Goal: Obtain resource: Obtain resource

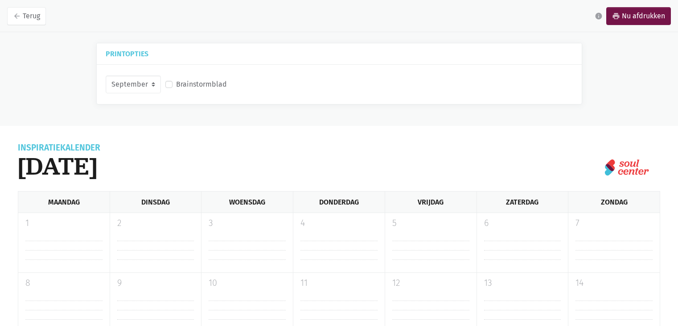
select select "9-2025"
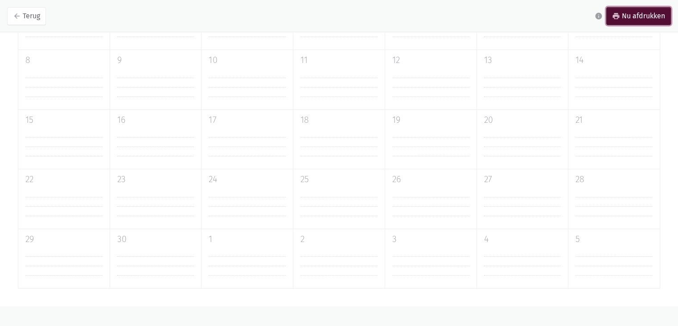
click at [621, 16] on link "print Nu afdrukken" at bounding box center [639, 16] width 65 height 18
click at [36, 20] on link "arrow_back Terug" at bounding box center [26, 16] width 39 height 18
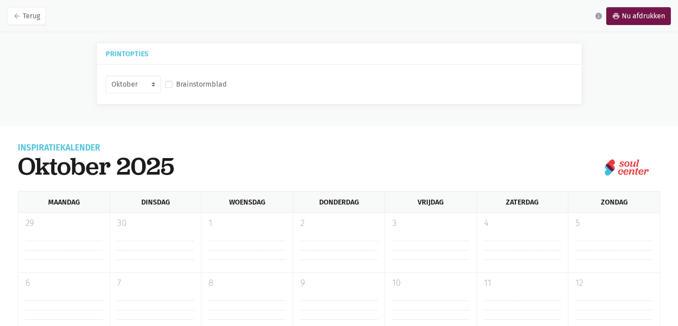
select select "10-2025"
click at [630, 17] on link "print Nu afdrukken" at bounding box center [639, 16] width 65 height 18
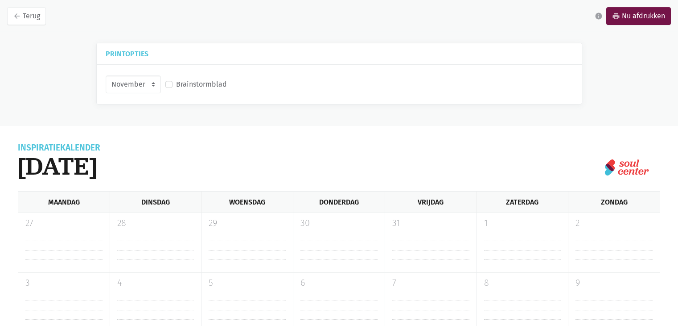
select select "11-2025"
click at [626, 18] on link "print Nu afdrukken" at bounding box center [639, 16] width 65 height 18
click at [165, 247] on hr at bounding box center [155, 244] width 77 height 9
click at [154, 236] on div "28" at bounding box center [156, 242] width 92 height 59
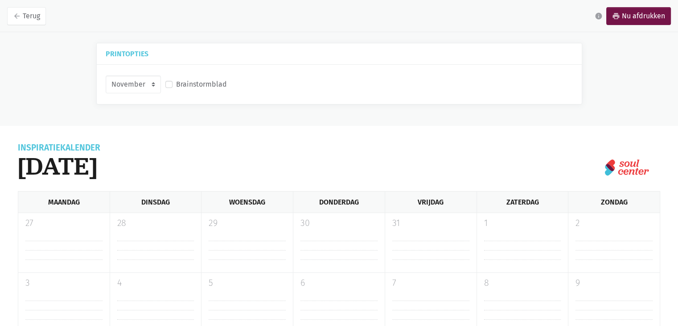
click at [154, 236] on div "28" at bounding box center [156, 242] width 92 height 59
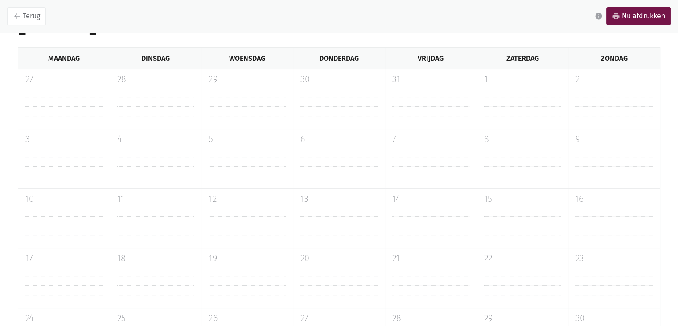
scroll to position [223, 0]
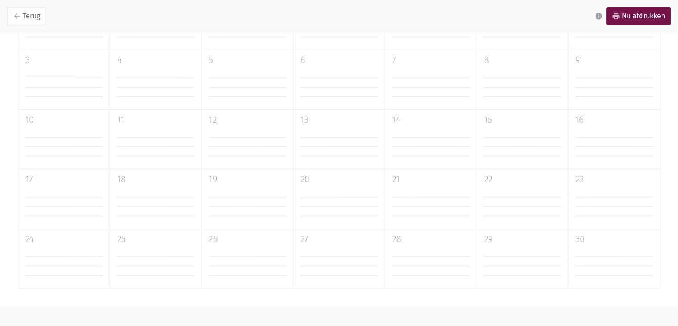
click at [144, 252] on div "25" at bounding box center [156, 258] width 92 height 59
click at [140, 258] on hr at bounding box center [155, 260] width 77 height 9
